Goal: Navigation & Orientation: Find specific page/section

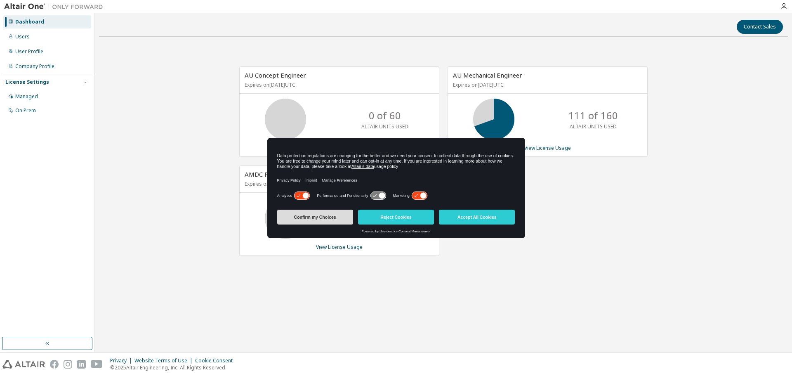
click at [329, 214] on button "Confirm my Choices" at bounding box center [315, 216] width 76 height 15
